Goal: Navigation & Orientation: Find specific page/section

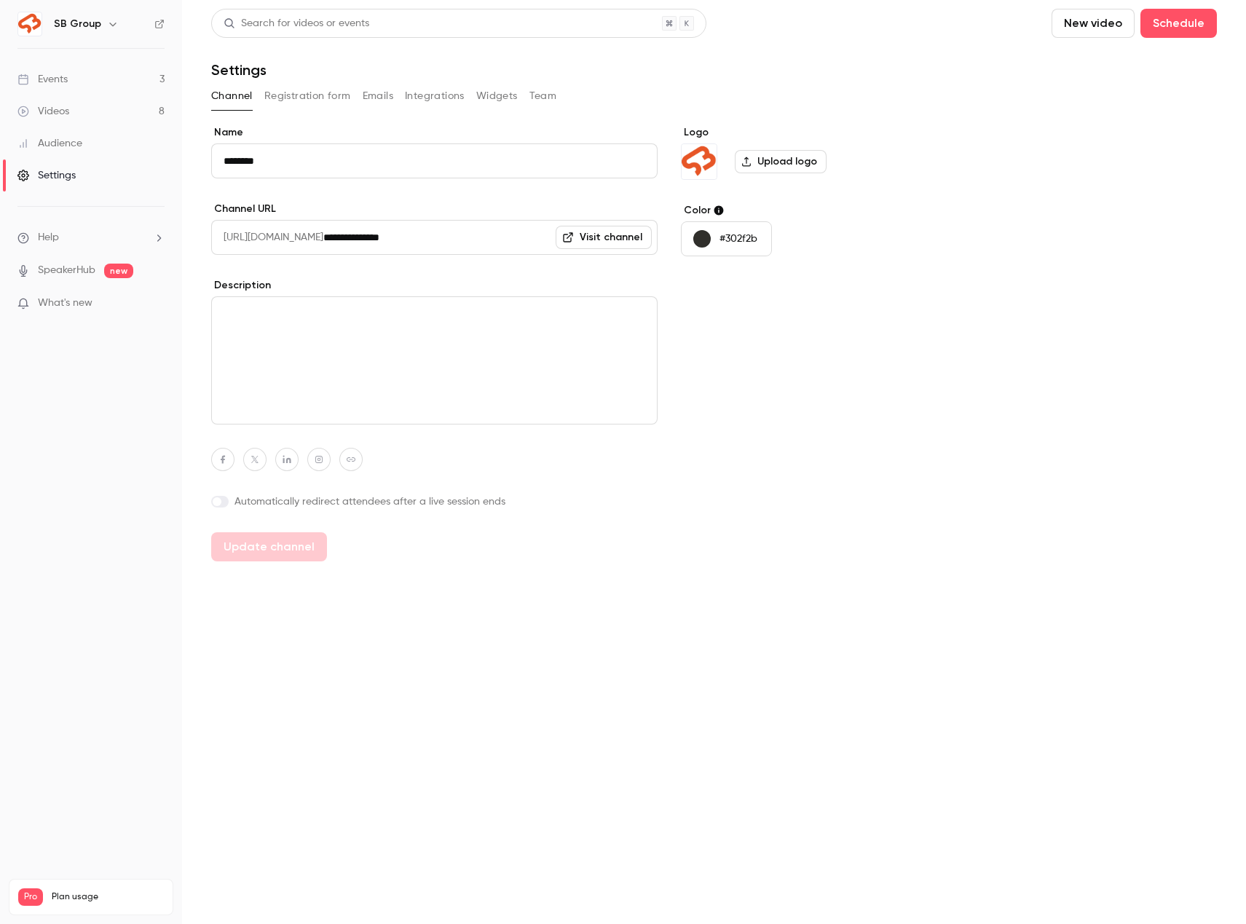
click at [117, 75] on link "Events 3" at bounding box center [91, 79] width 182 height 32
